Goal: Task Accomplishment & Management: Use online tool/utility

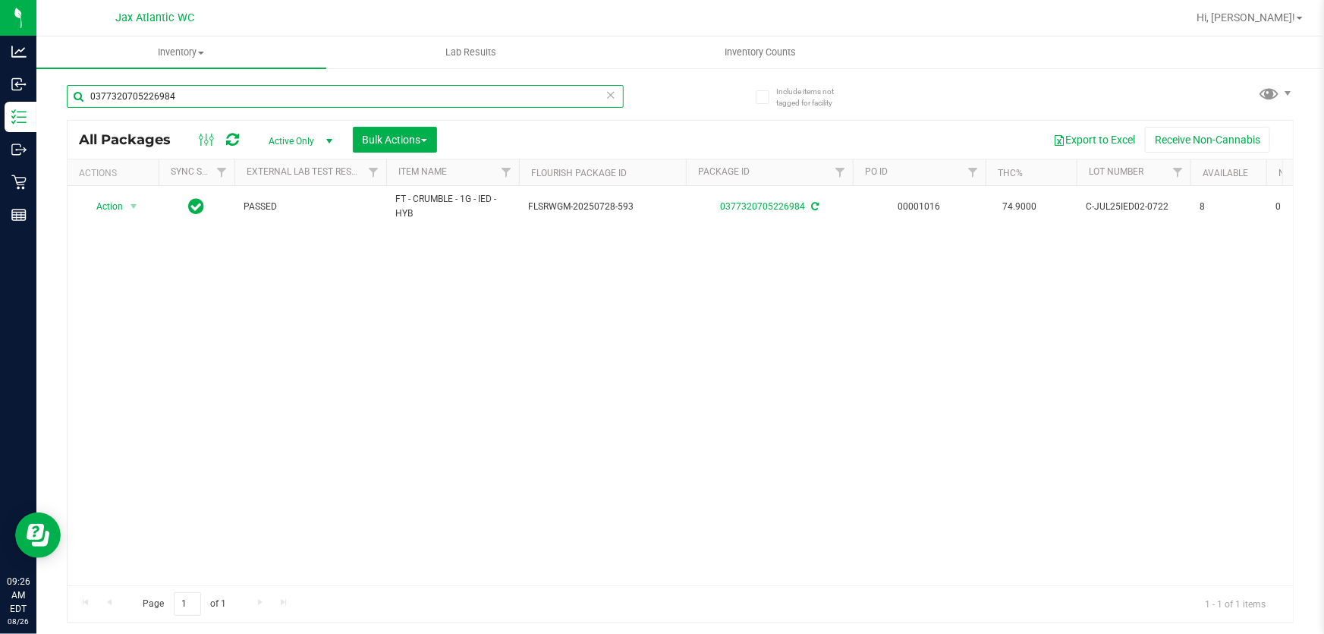
click at [144, 97] on input "0377320705226984" at bounding box center [345, 96] width 557 height 23
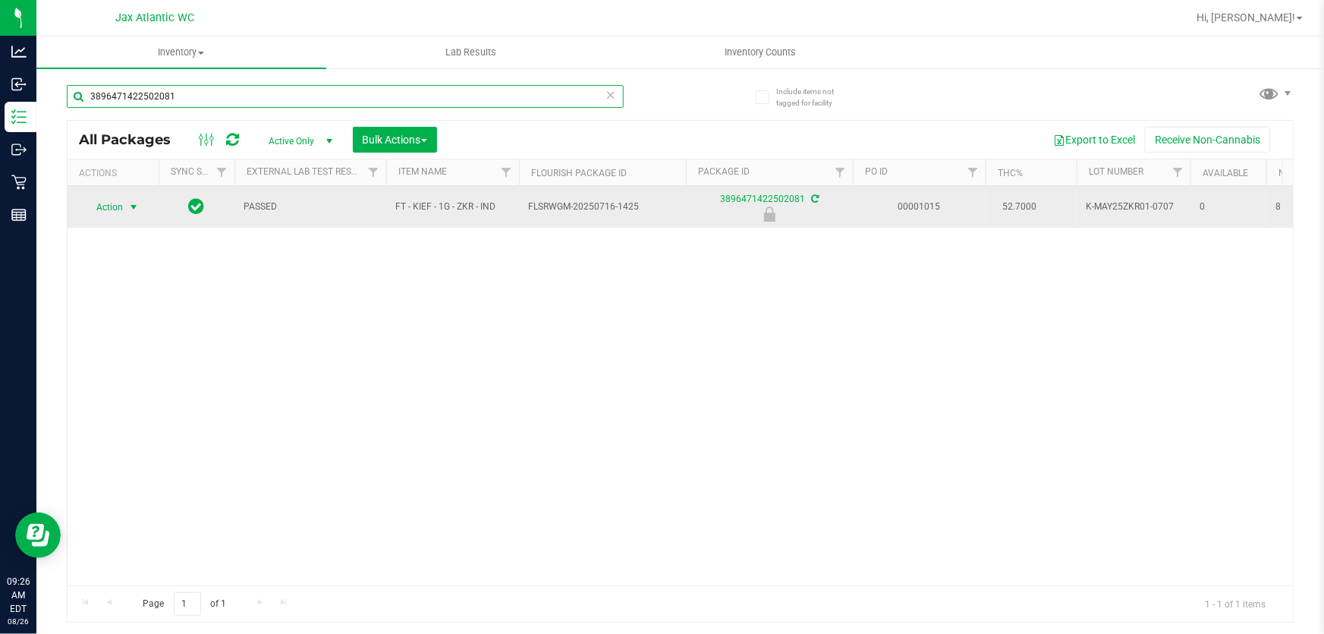
type input "3896471422502081"
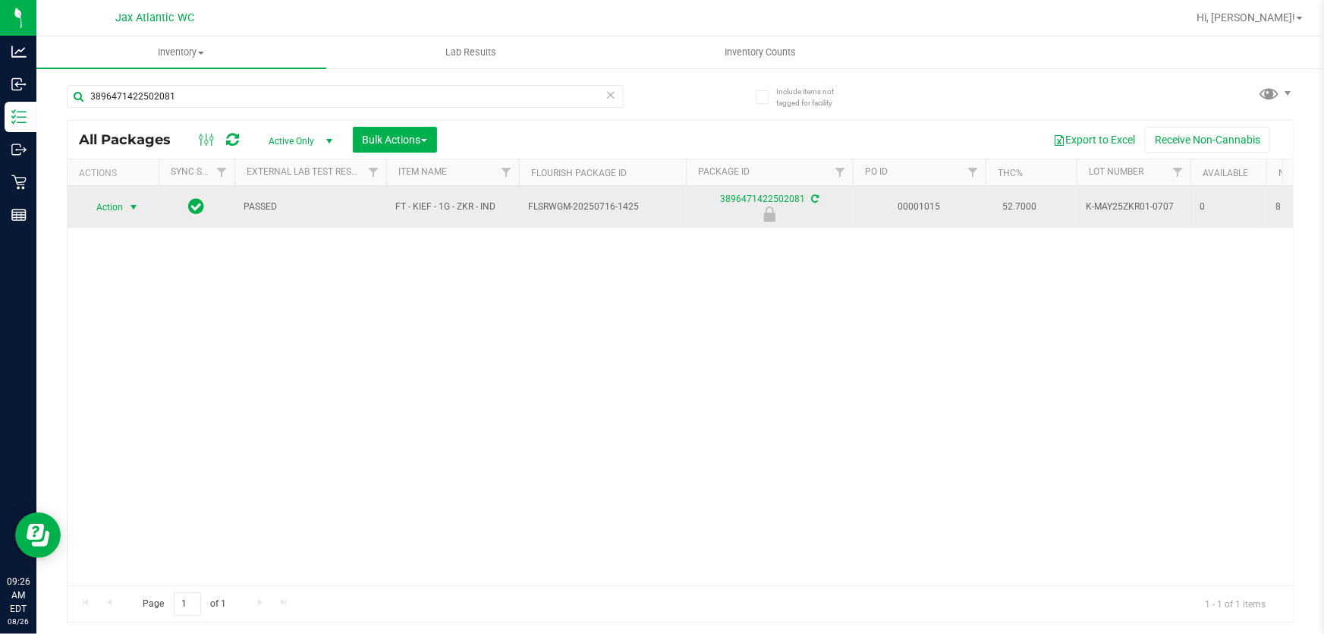
click at [106, 205] on span "Action" at bounding box center [103, 207] width 41 height 21
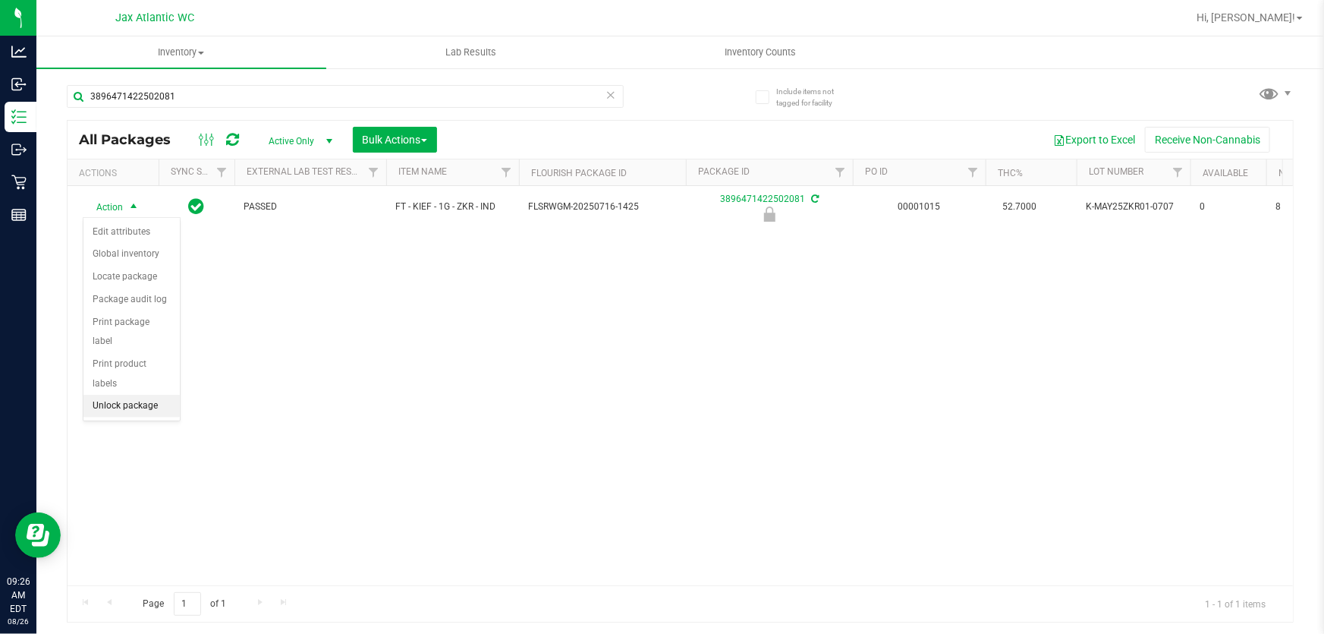
click at [121, 395] on li "Unlock package" at bounding box center [131, 406] width 96 height 23
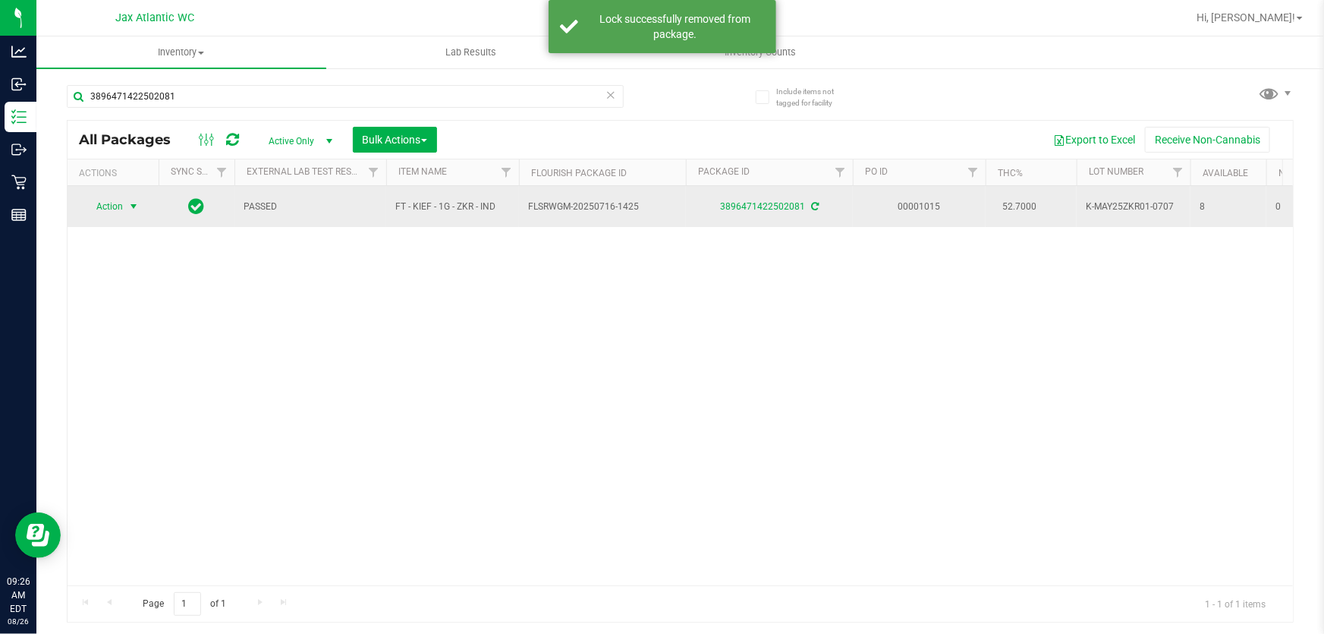
click at [115, 205] on span "Action" at bounding box center [103, 206] width 41 height 21
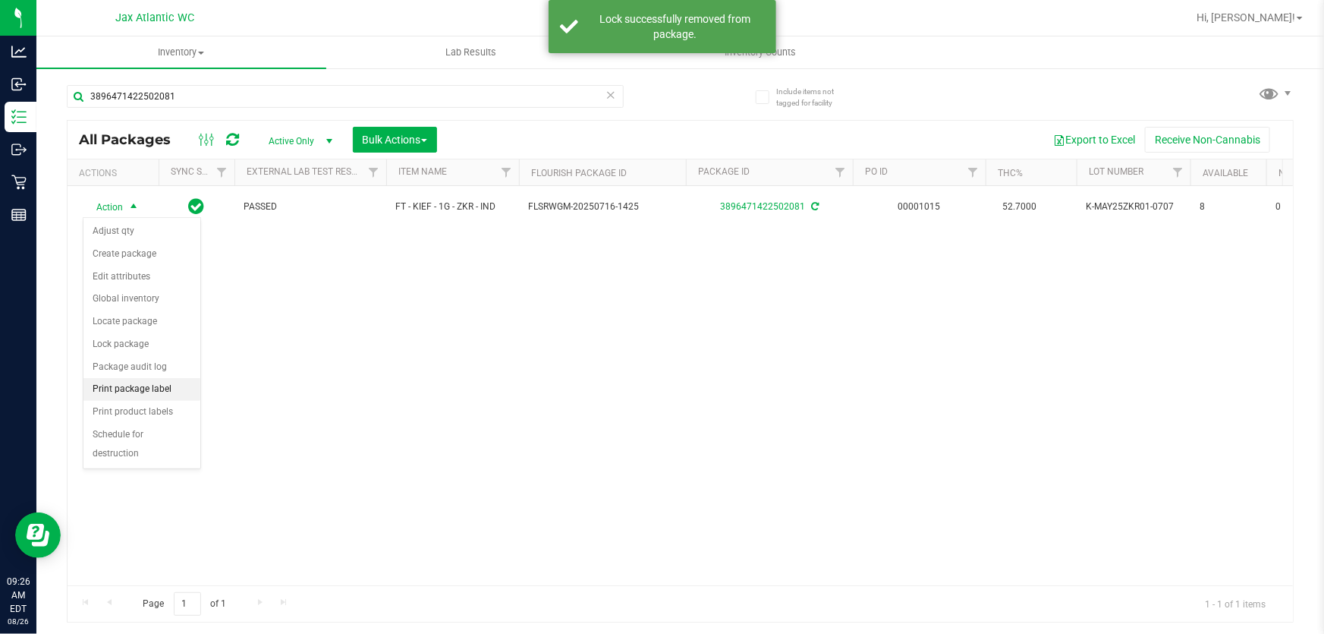
click at [115, 393] on li "Print package label" at bounding box center [141, 389] width 117 height 23
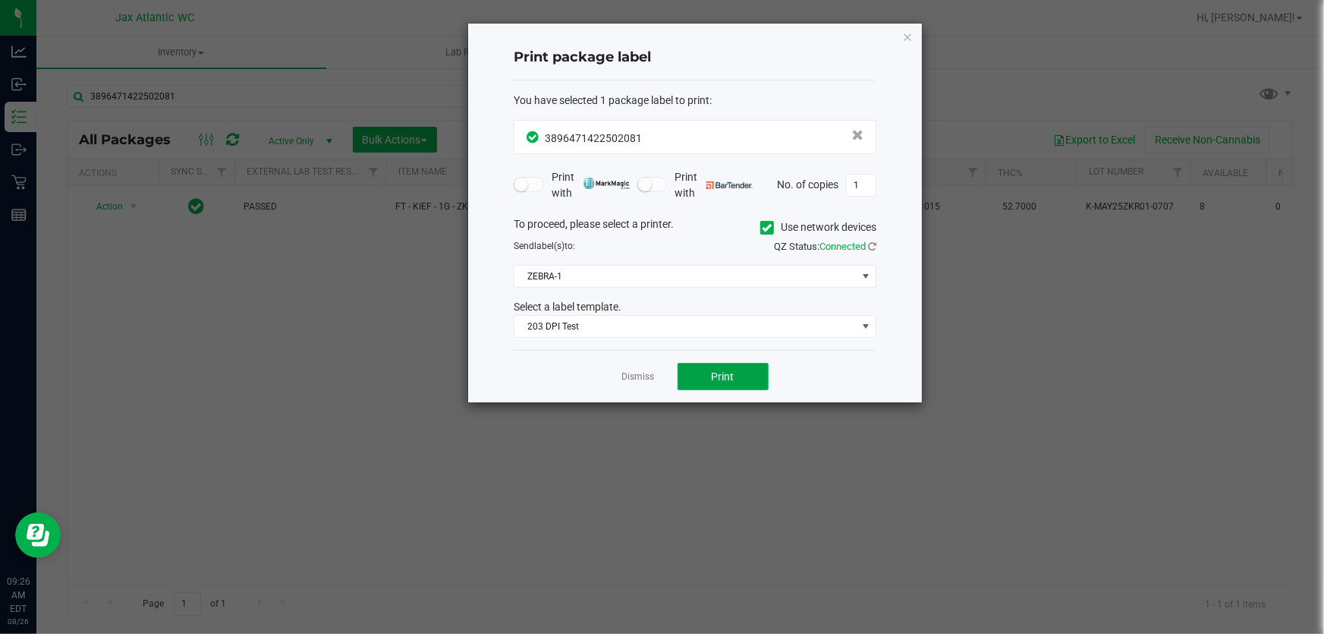
click at [735, 373] on button "Print" at bounding box center [723, 376] width 91 height 27
click at [647, 381] on link "Dismiss" at bounding box center [638, 376] width 33 height 13
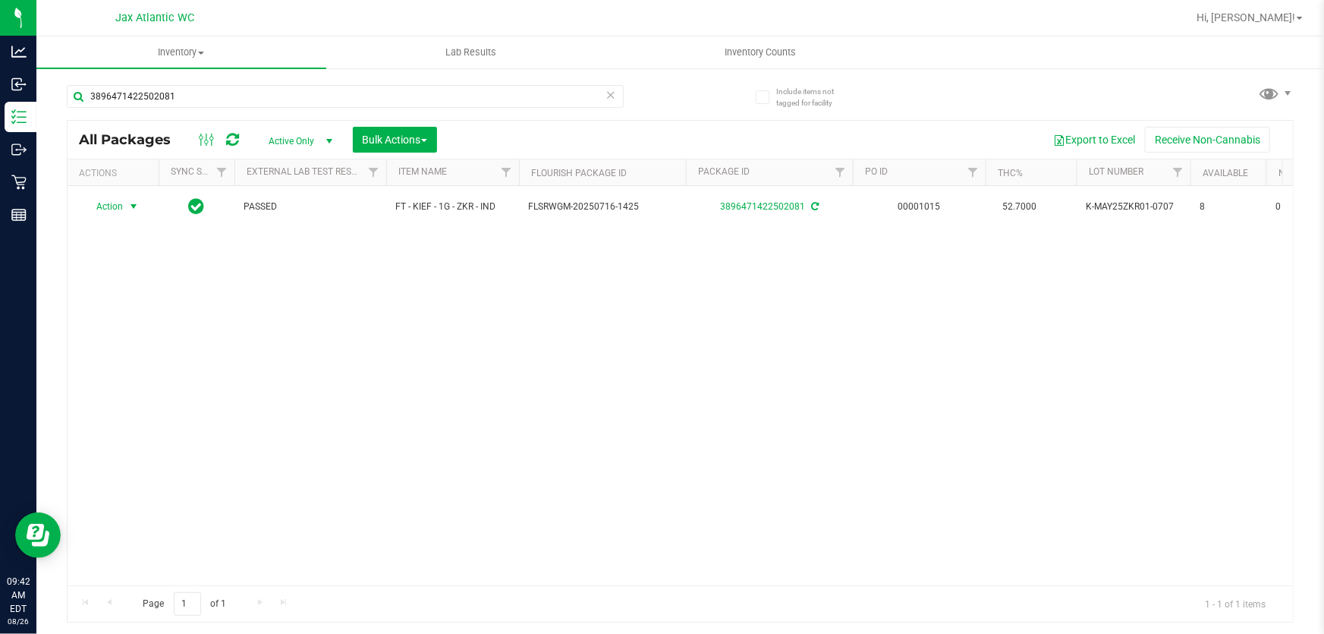
click at [266, 110] on div "3896471422502081" at bounding box center [345, 102] width 557 height 35
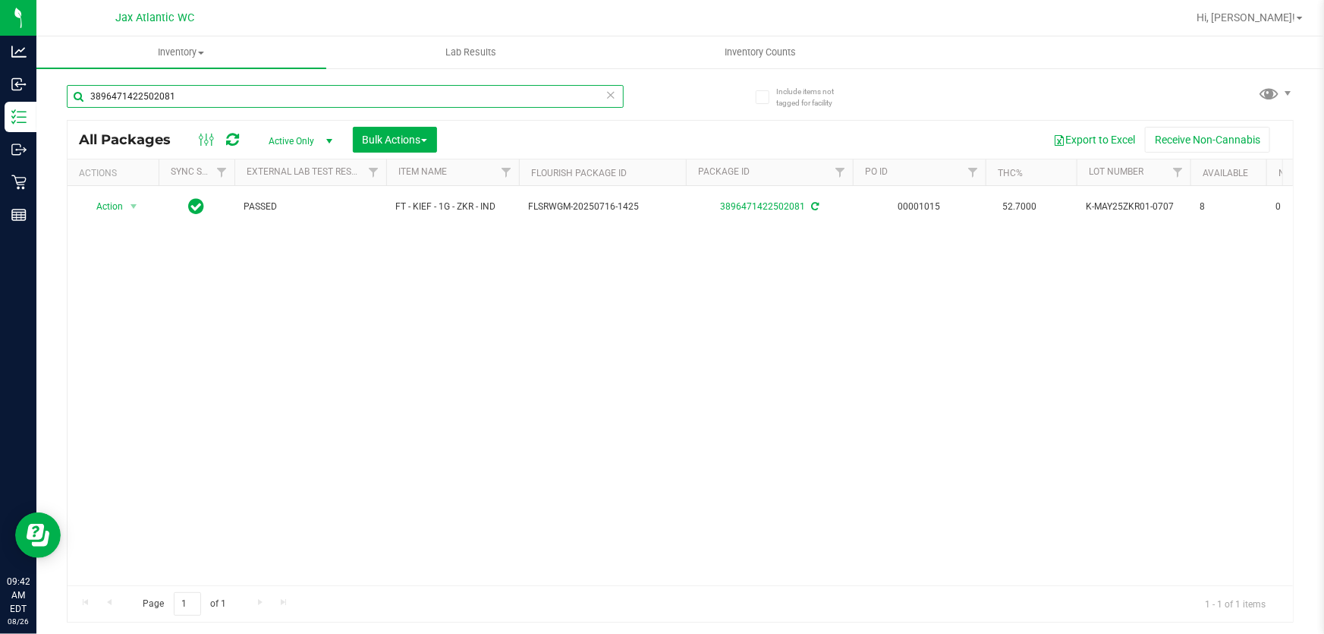
click at [273, 103] on input "3896471422502081" at bounding box center [345, 96] width 557 height 23
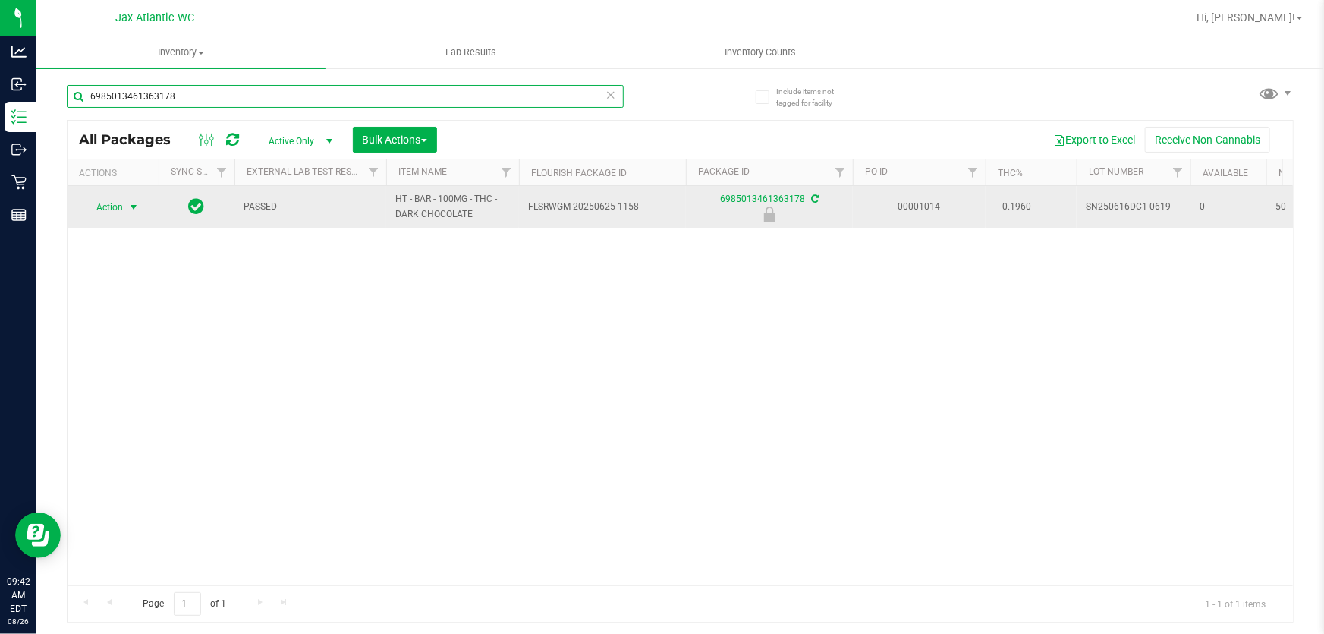
type input "6985013461363178"
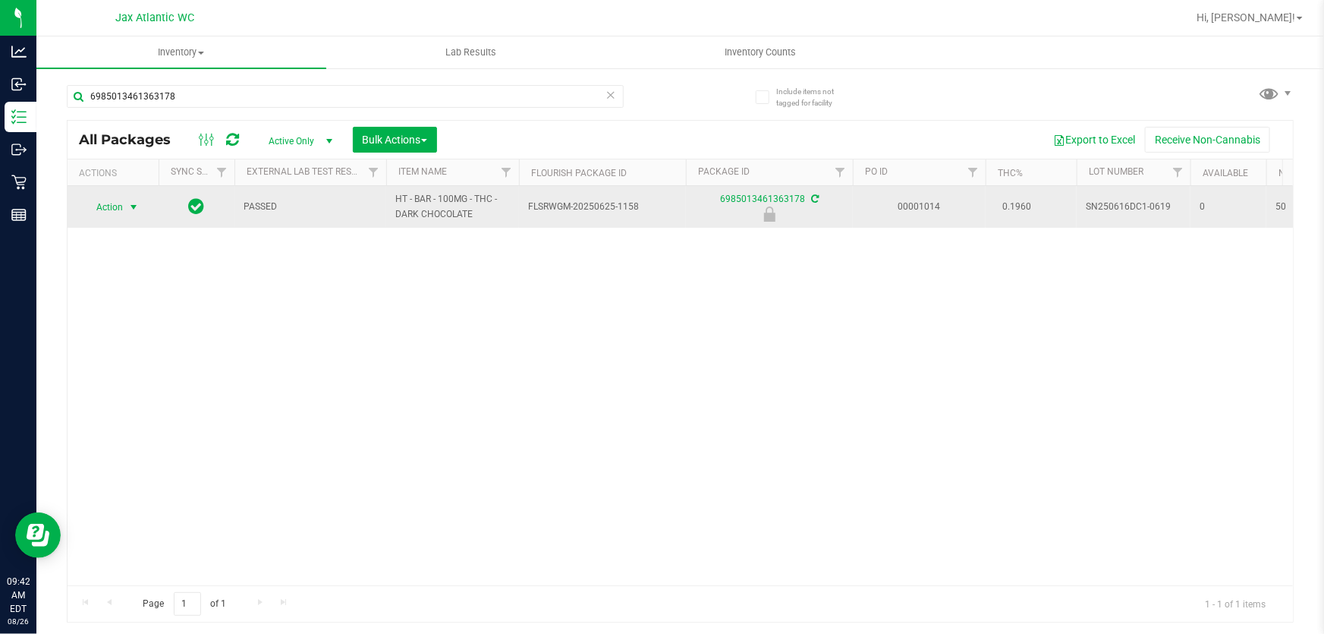
click at [134, 201] on span "select" at bounding box center [133, 207] width 12 height 12
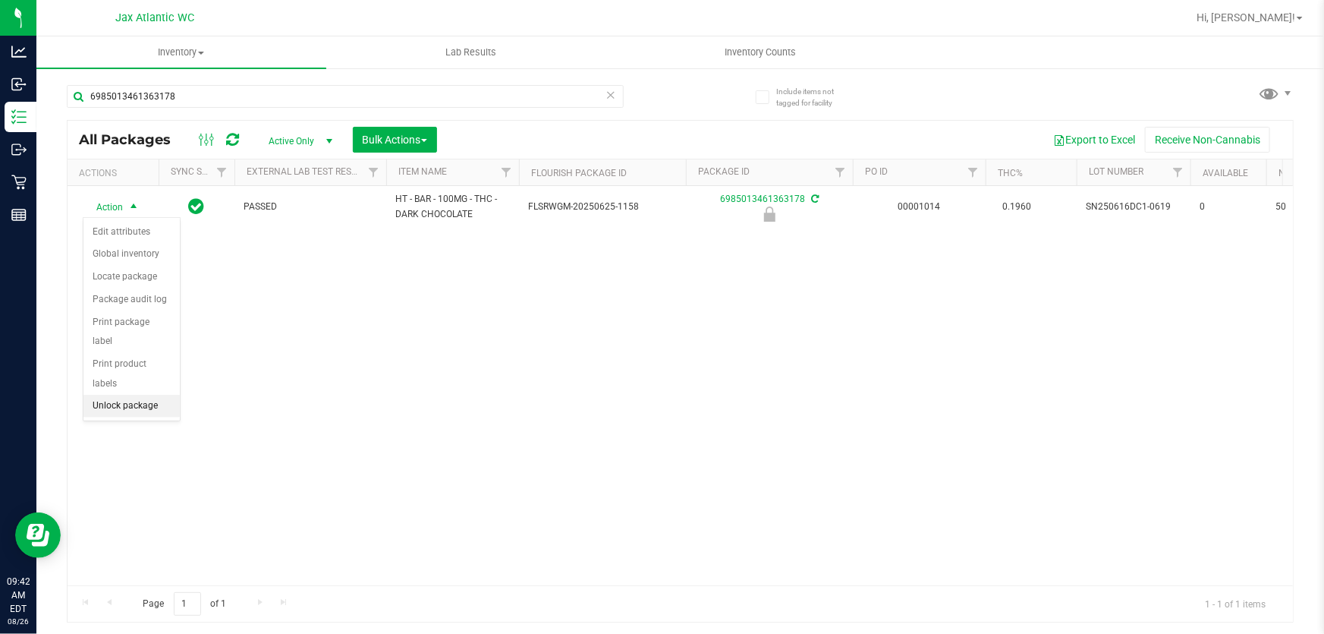
click at [106, 395] on li "Unlock package" at bounding box center [131, 406] width 96 height 23
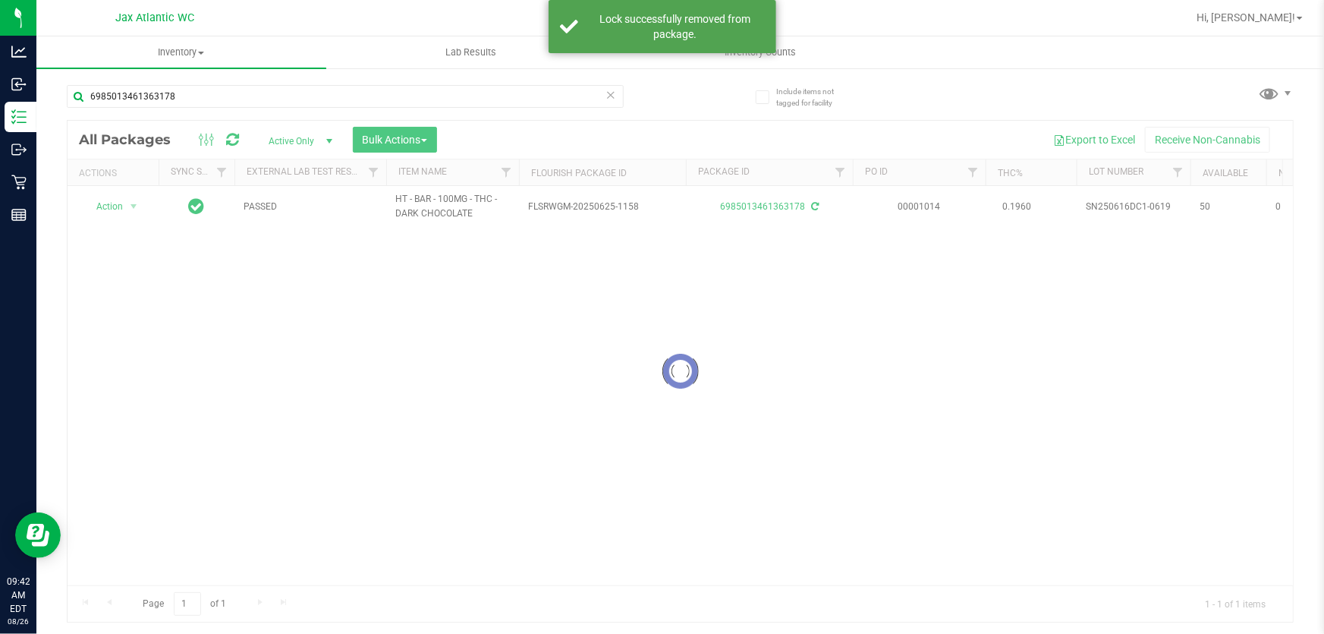
click at [128, 205] on div at bounding box center [681, 371] width 1226 height 501
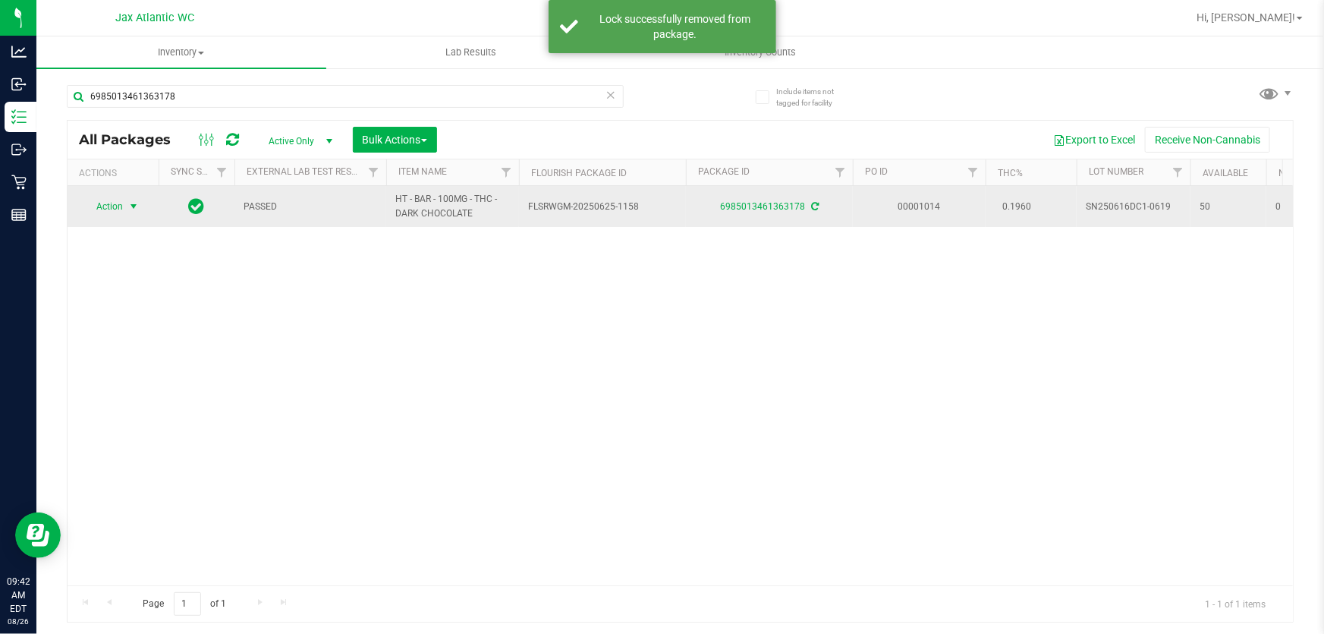
click at [127, 207] on span "select" at bounding box center [133, 206] width 19 height 21
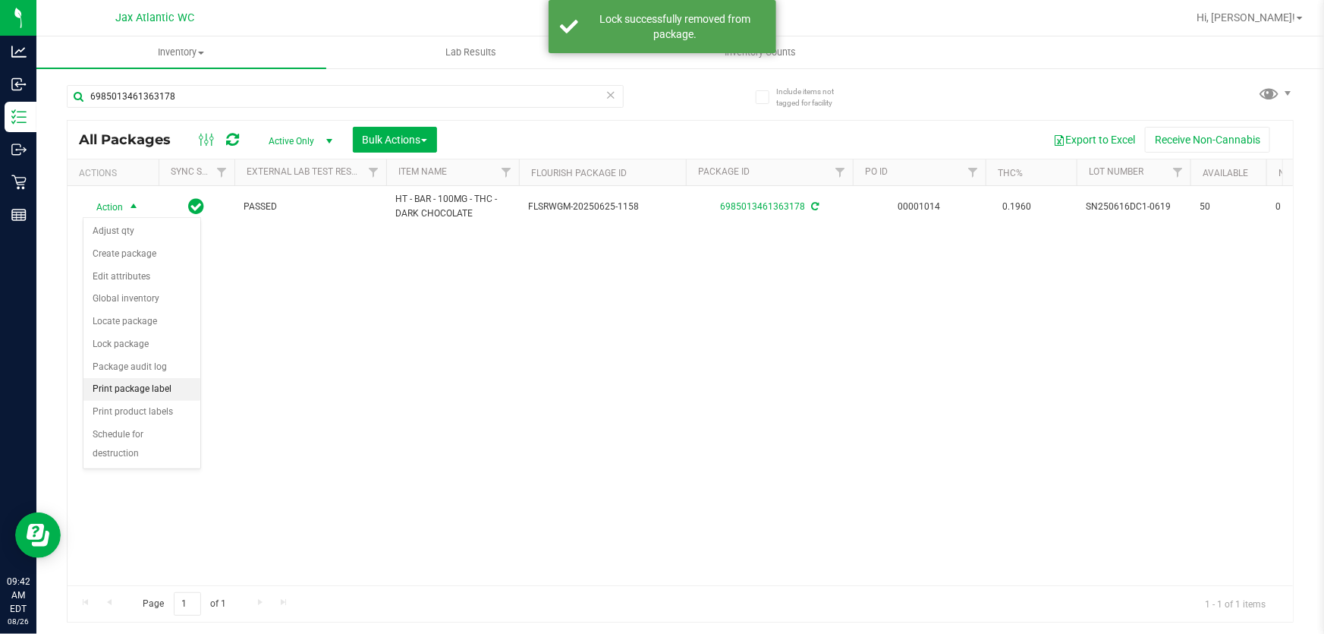
click at [168, 397] on li "Print package label" at bounding box center [141, 389] width 117 height 23
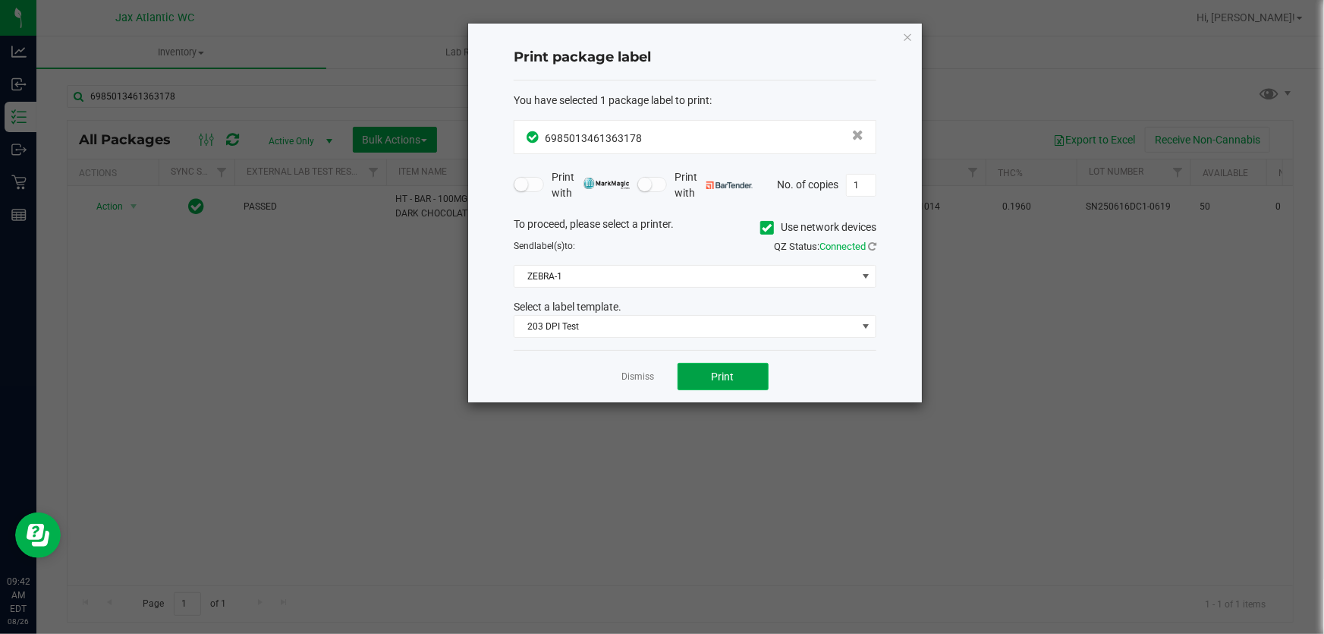
click at [705, 379] on button "Print" at bounding box center [723, 376] width 91 height 27
